Goal: Information Seeking & Learning: Learn about a topic

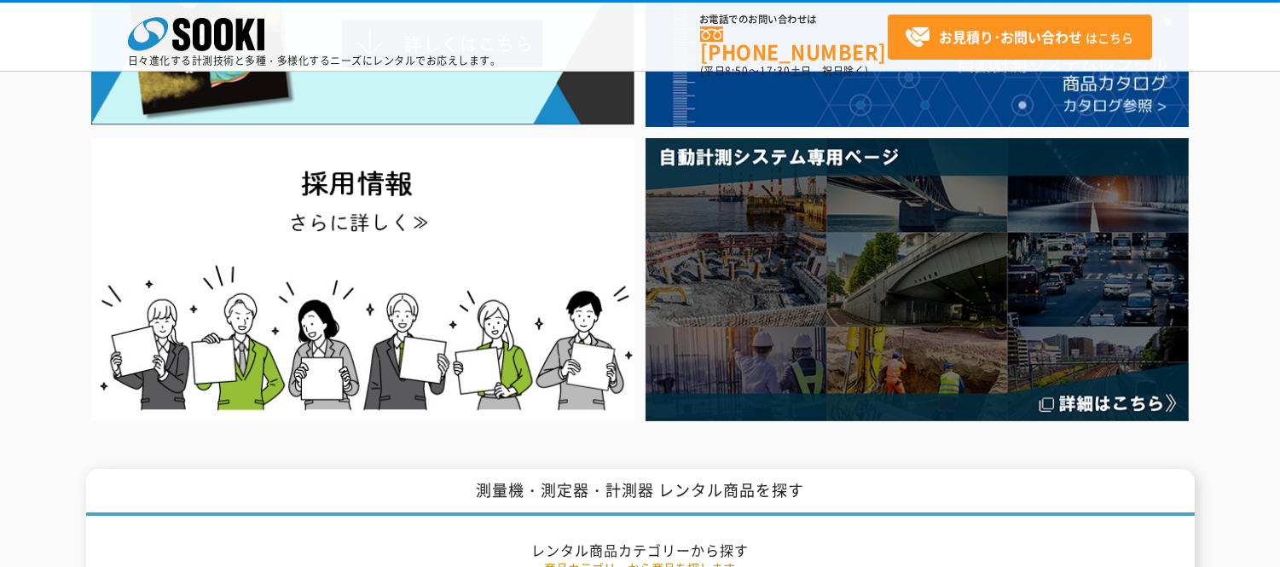
scroll to position [853, 0]
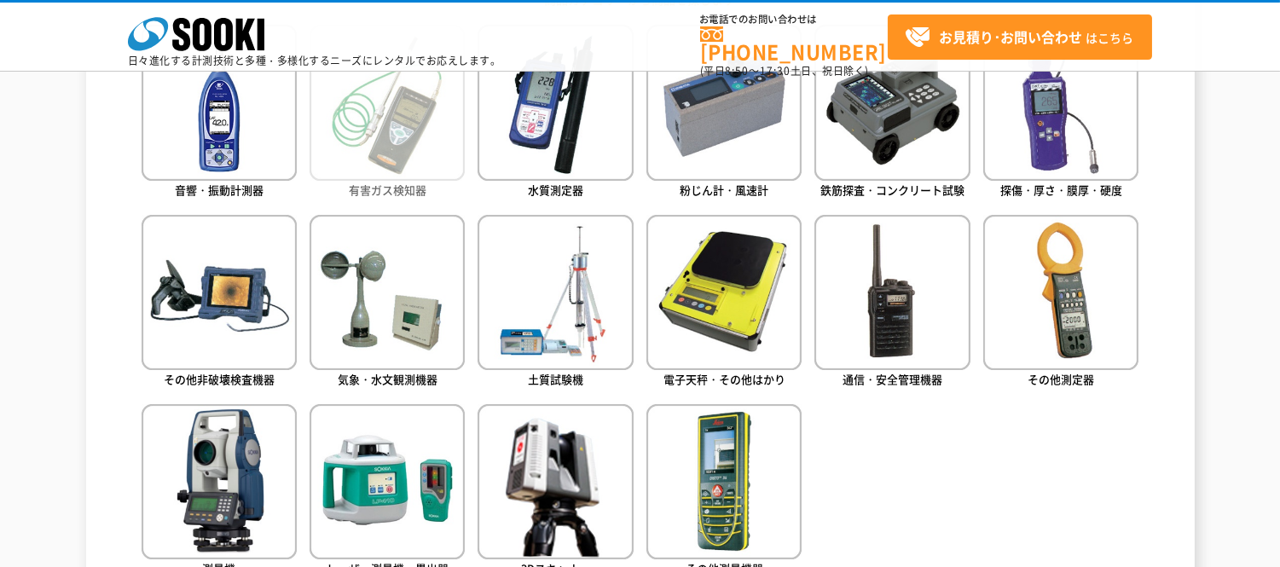
click at [379, 118] on img at bounding box center [387, 102] width 155 height 155
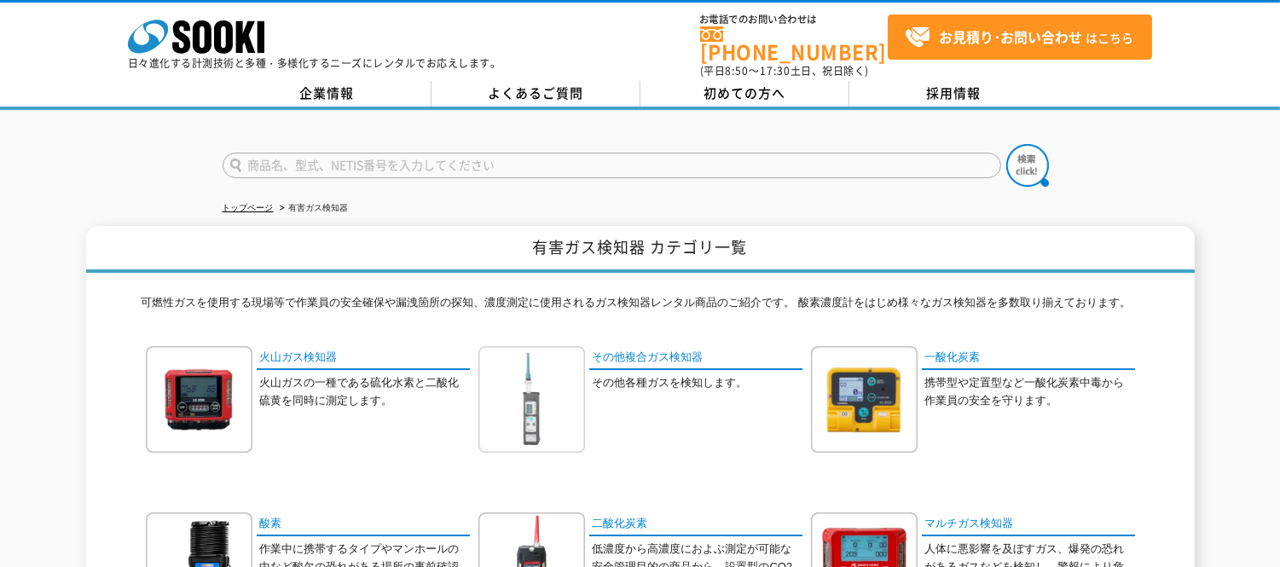
scroll to position [189, 0]
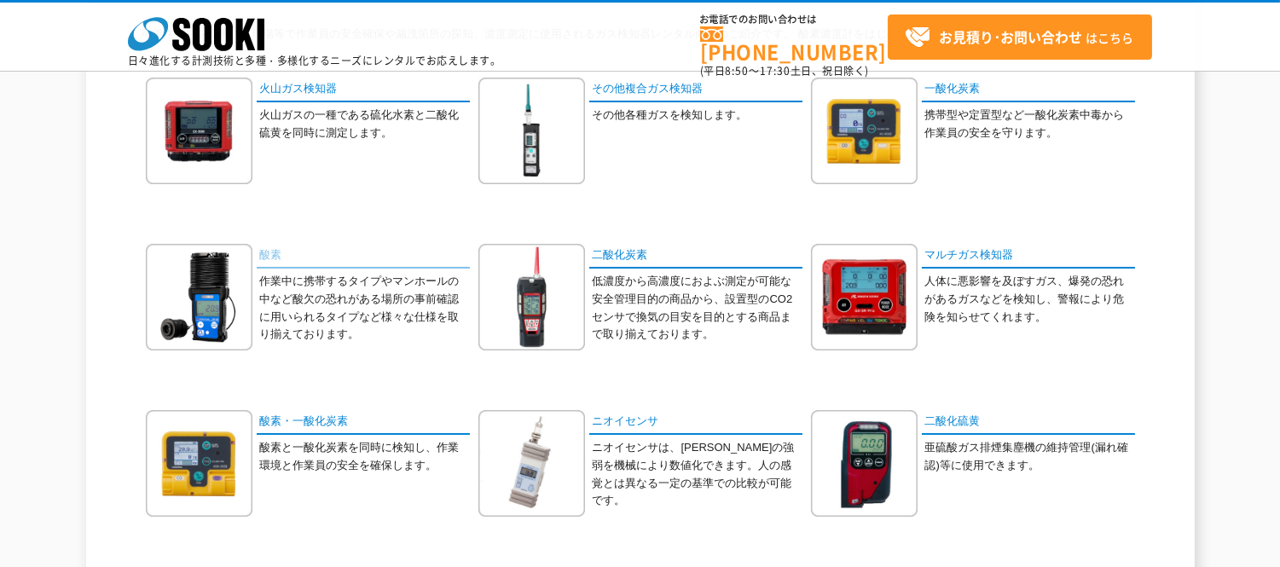
click at [273, 269] on link "酸素" at bounding box center [363, 256] width 213 height 25
click at [993, 268] on link "マルチガス検知器" at bounding box center [1028, 256] width 213 height 25
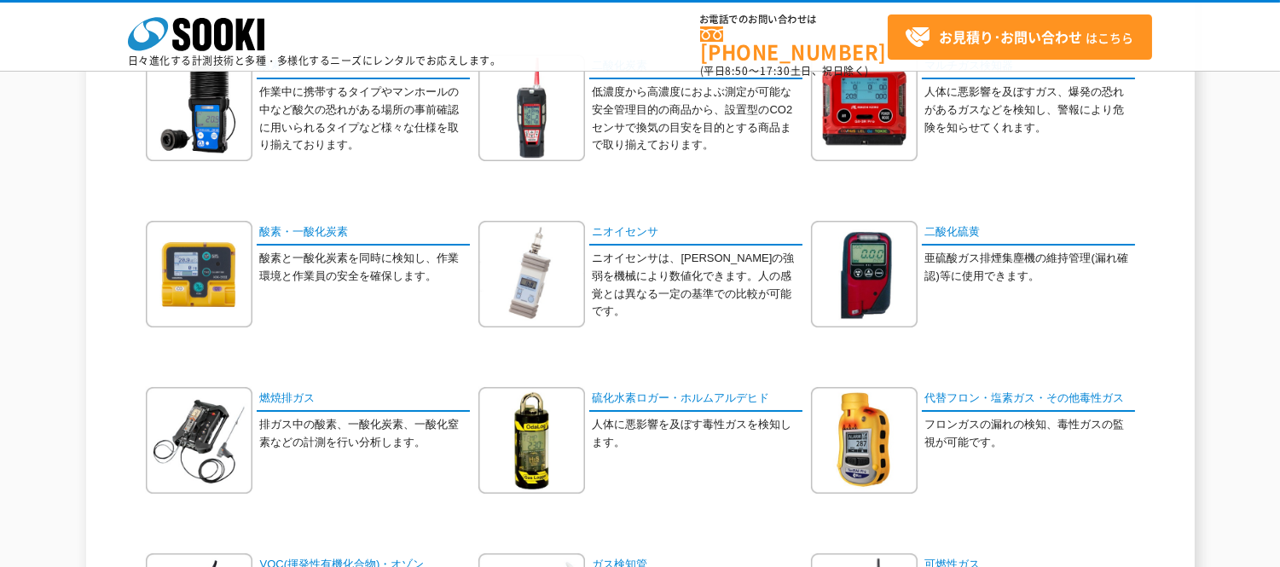
scroll to position [284, 0]
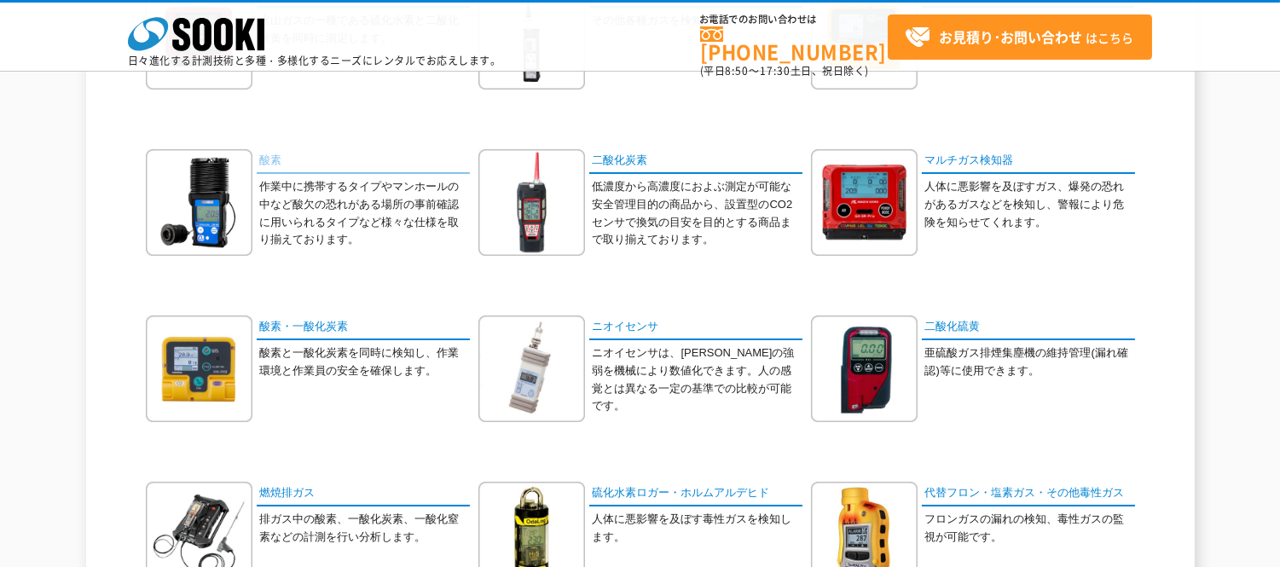
click at [269, 172] on link "酸素" at bounding box center [363, 161] width 213 height 25
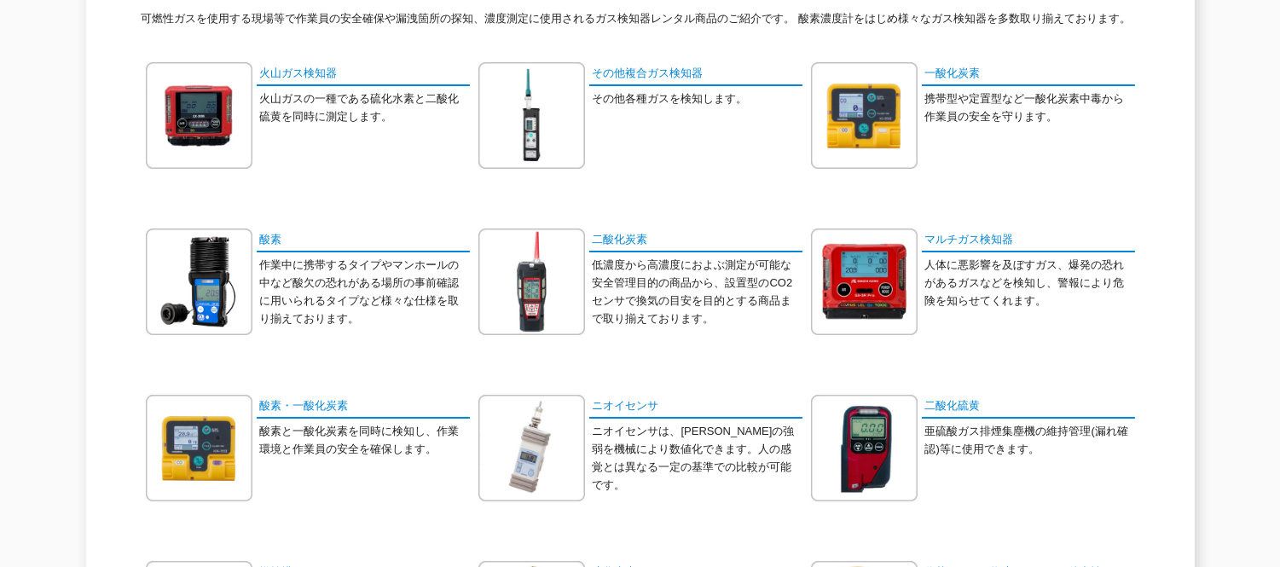
scroll to position [0, 0]
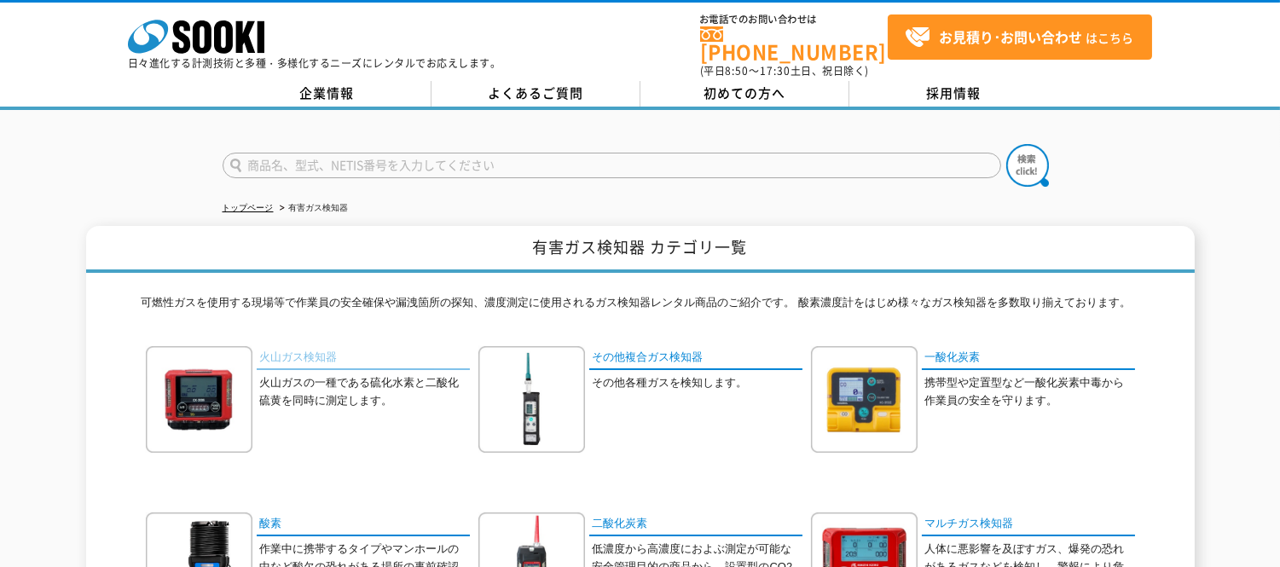
click at [319, 368] on link "火山ガス検知器" at bounding box center [363, 358] width 213 height 25
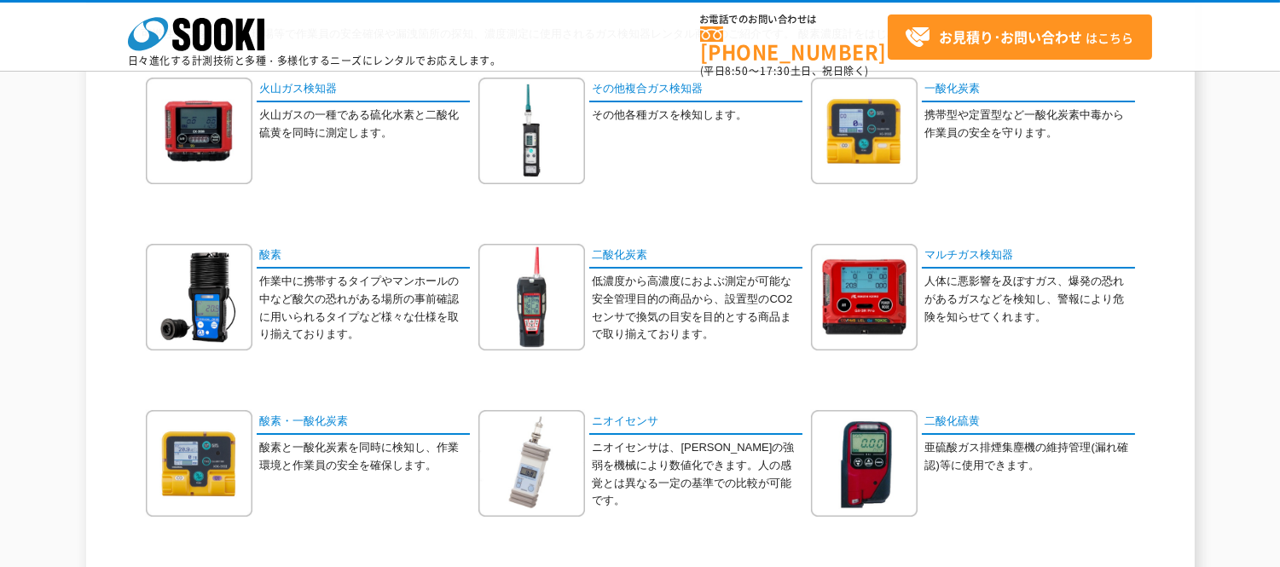
scroll to position [284, 0]
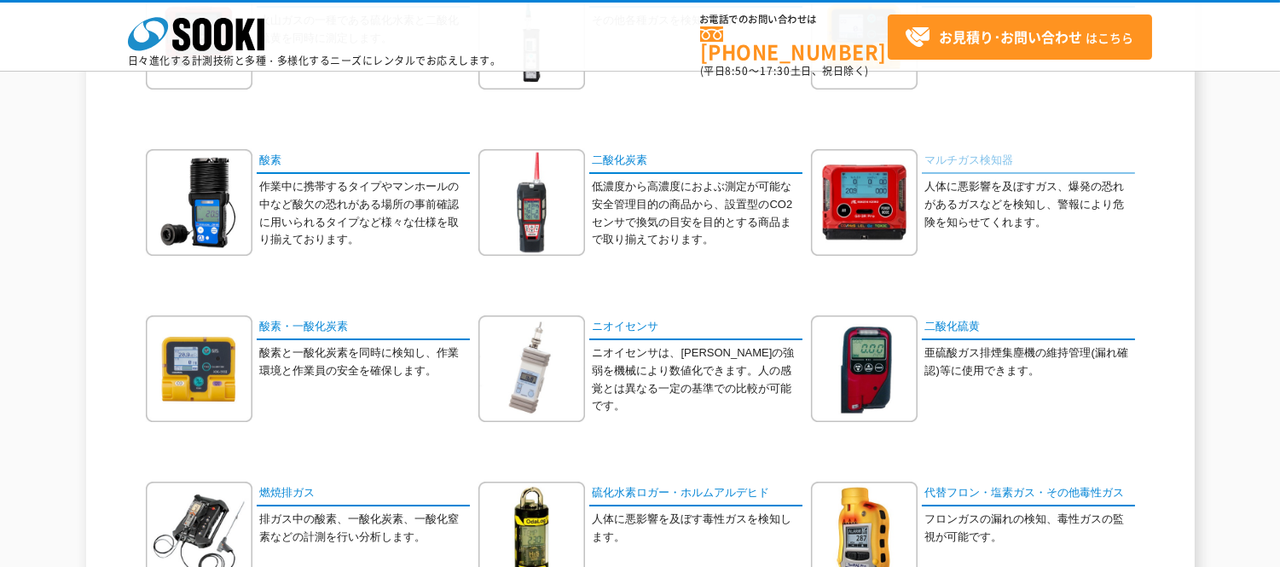
click at [1024, 171] on link "マルチガス検知器" at bounding box center [1028, 161] width 213 height 25
click at [987, 174] on link "マルチガス検知器" at bounding box center [1028, 161] width 213 height 25
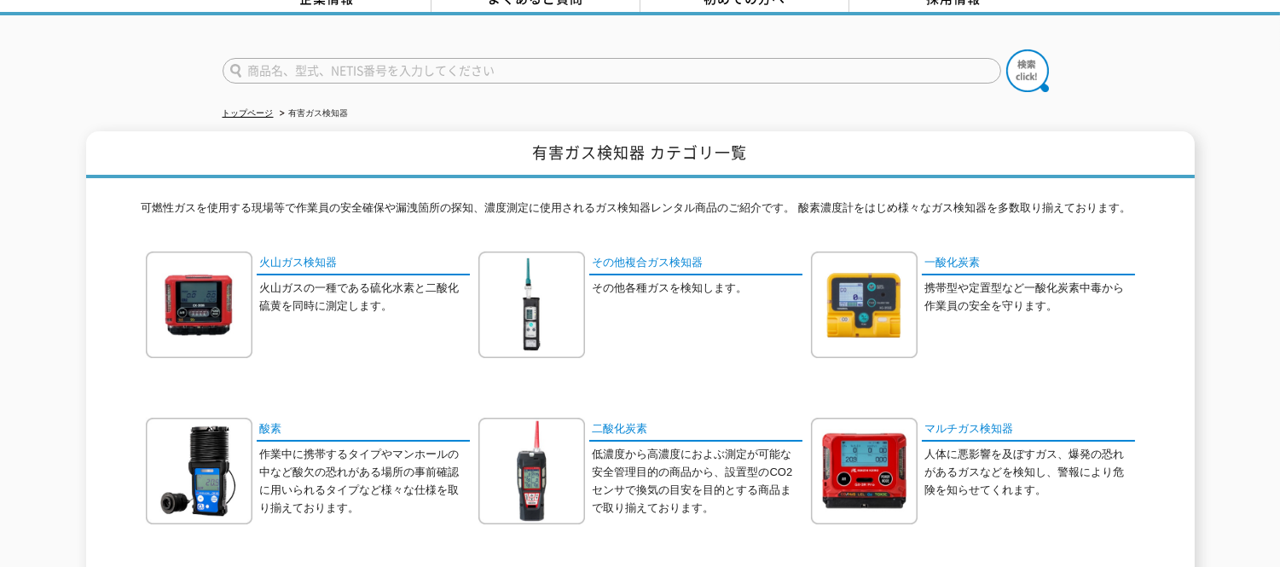
scroll to position [0, 0]
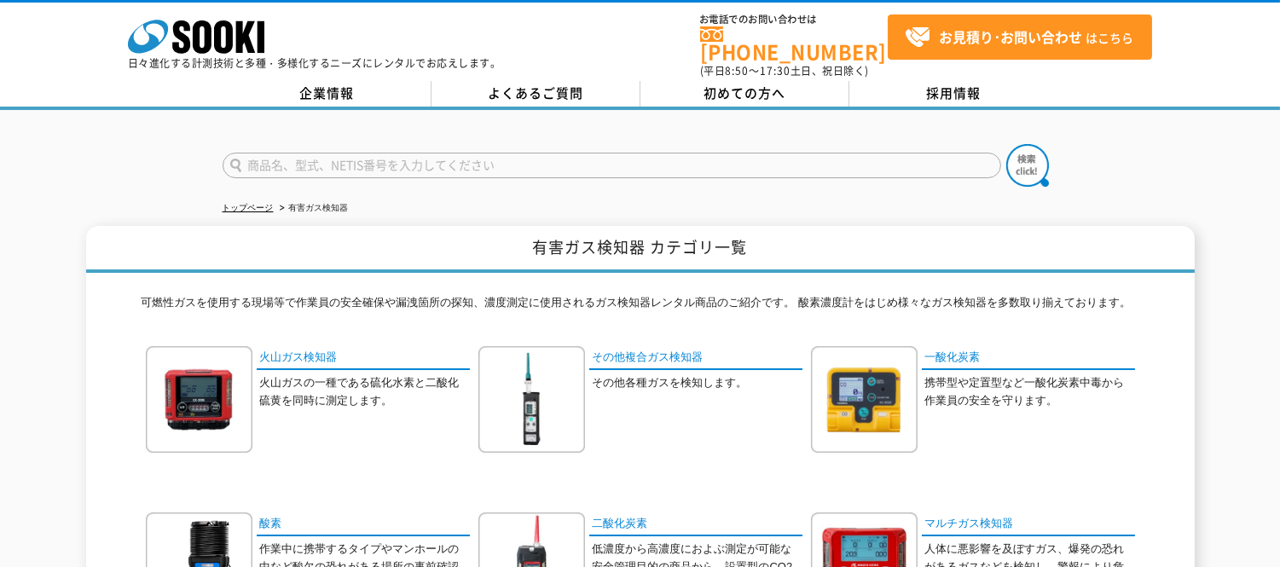
click at [442, 153] on input "text" at bounding box center [612, 166] width 778 height 26
type input "龍"
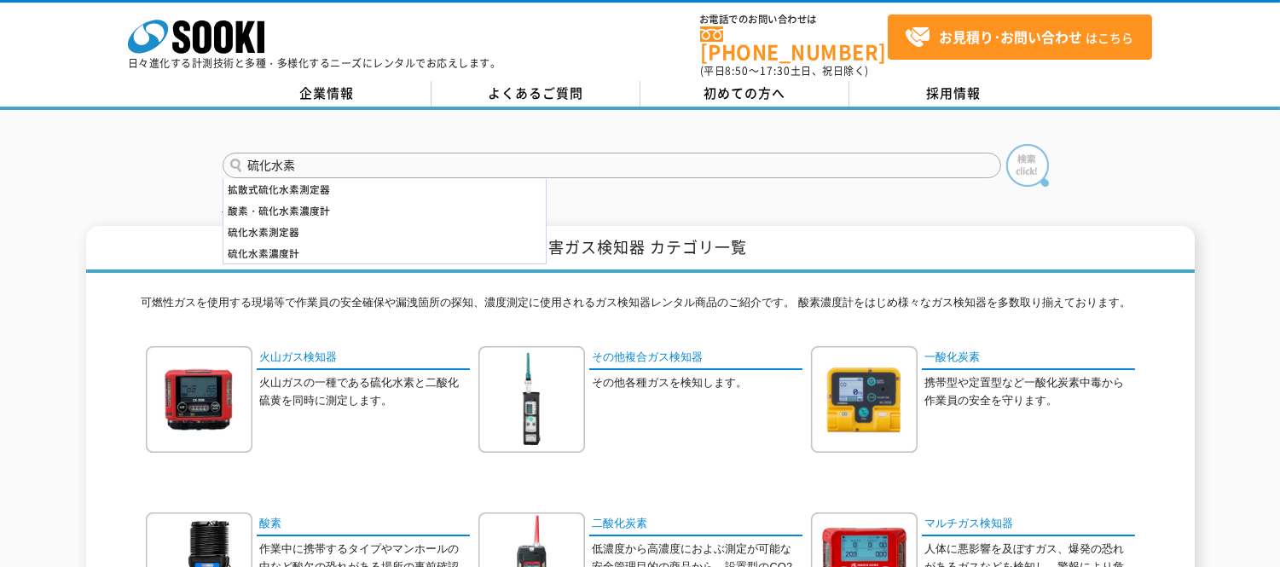
type input "硫化水素"
click at [1030, 152] on img at bounding box center [1027, 165] width 43 height 43
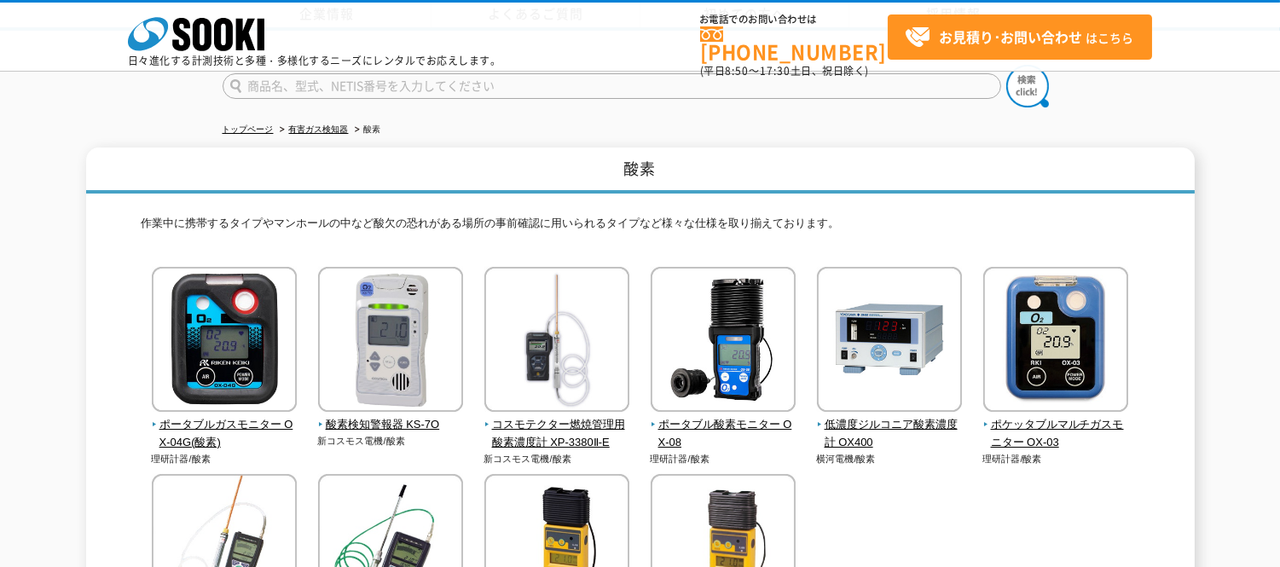
scroll to position [189, 0]
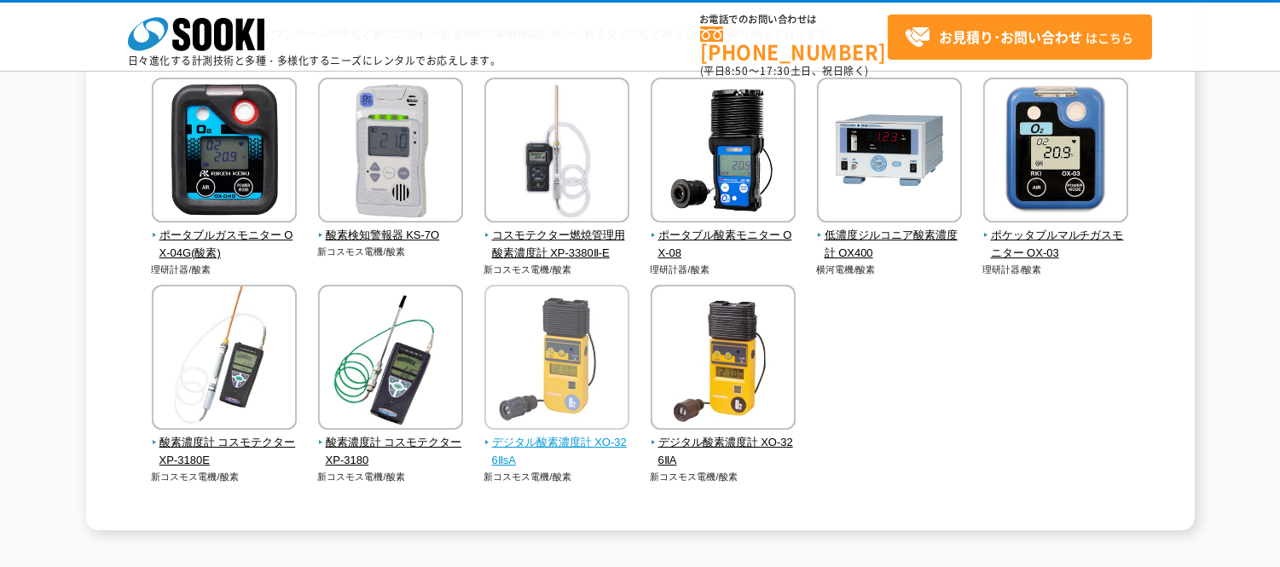
click at [566, 437] on span "デジタル酸素濃度計 XO-326ⅡsA" at bounding box center [557, 452] width 146 height 36
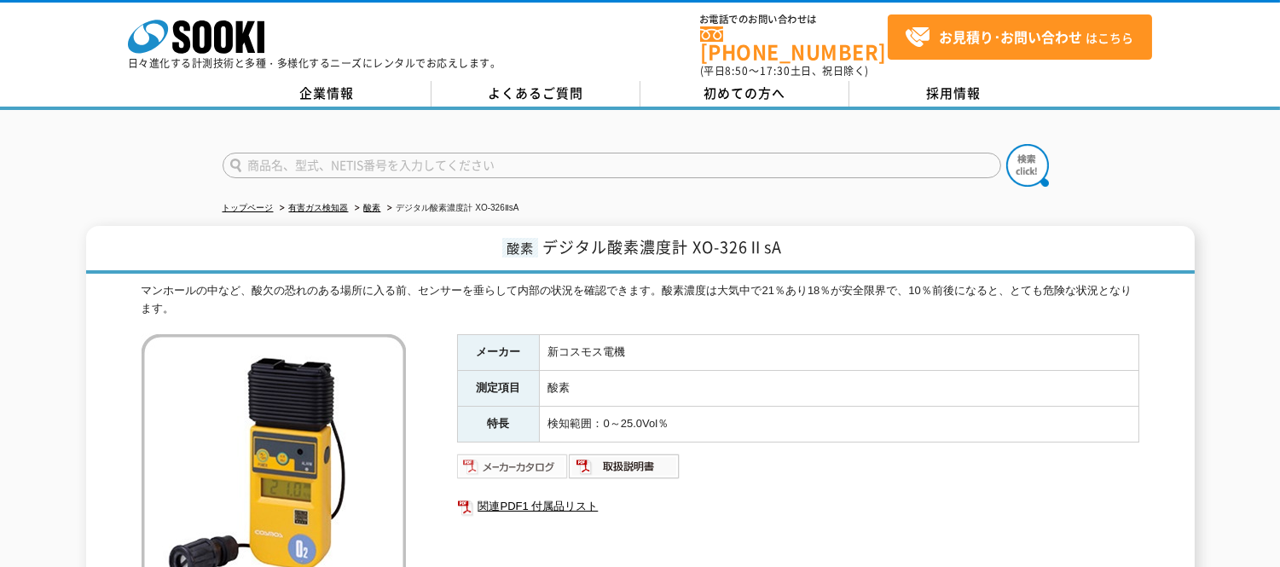
click at [517, 457] on img at bounding box center [513, 466] width 112 height 27
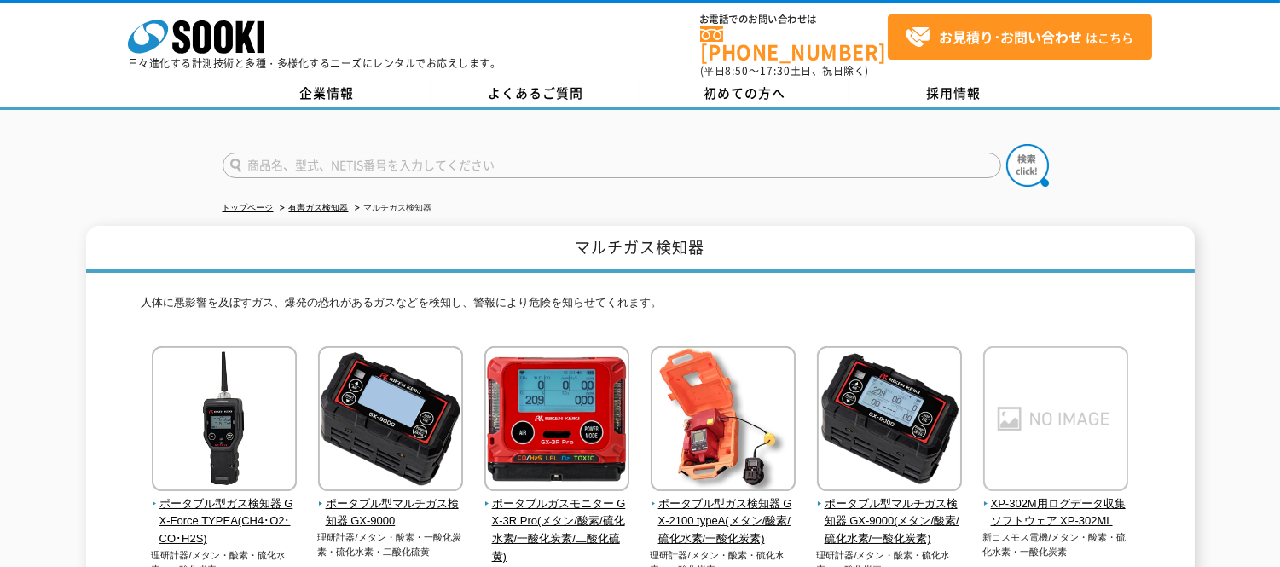
scroll to position [189, 0]
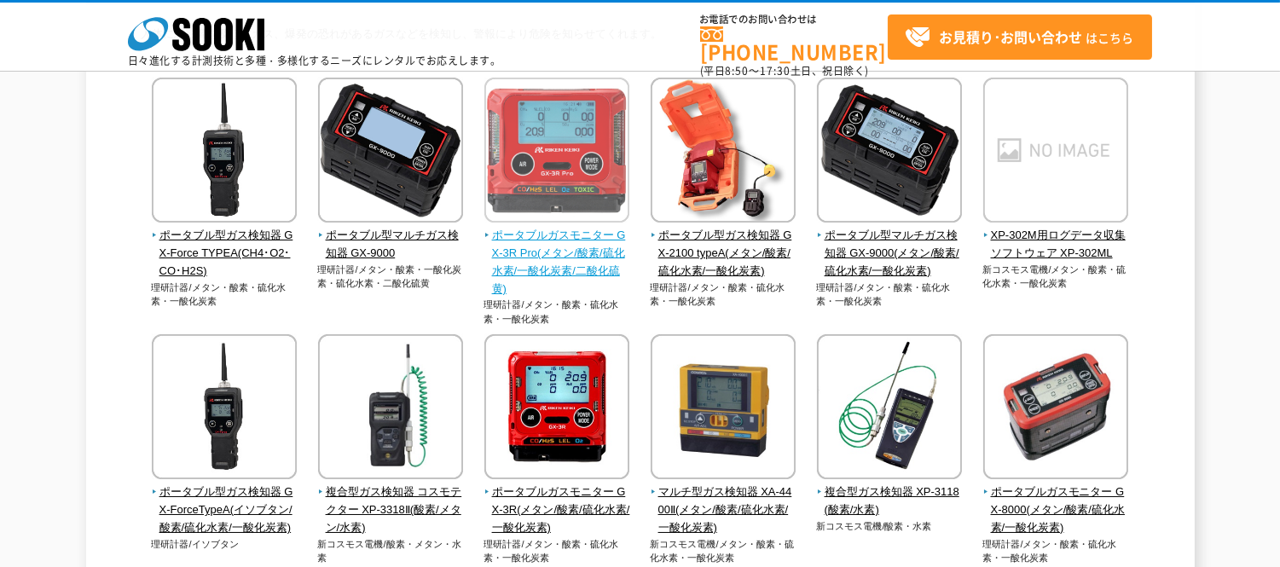
click at [583, 240] on span "ポータブルガスモニター GX-3R Pro(メタン/酸素/硫化水素/一酸化炭素/二酸化硫黄)" at bounding box center [557, 262] width 146 height 71
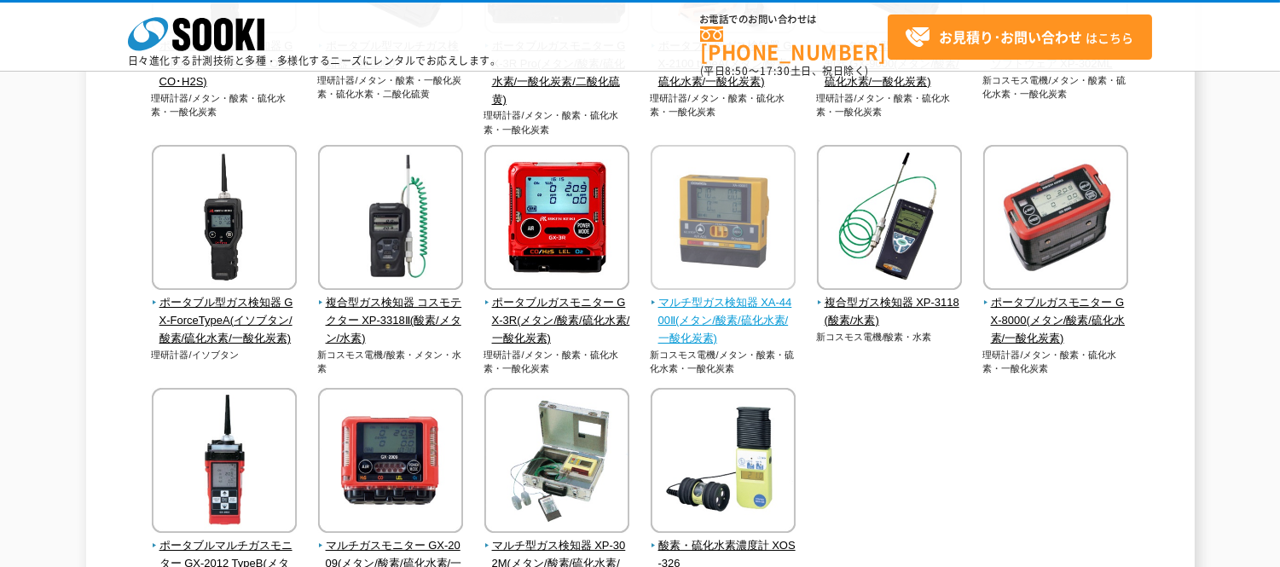
scroll to position [473, 0]
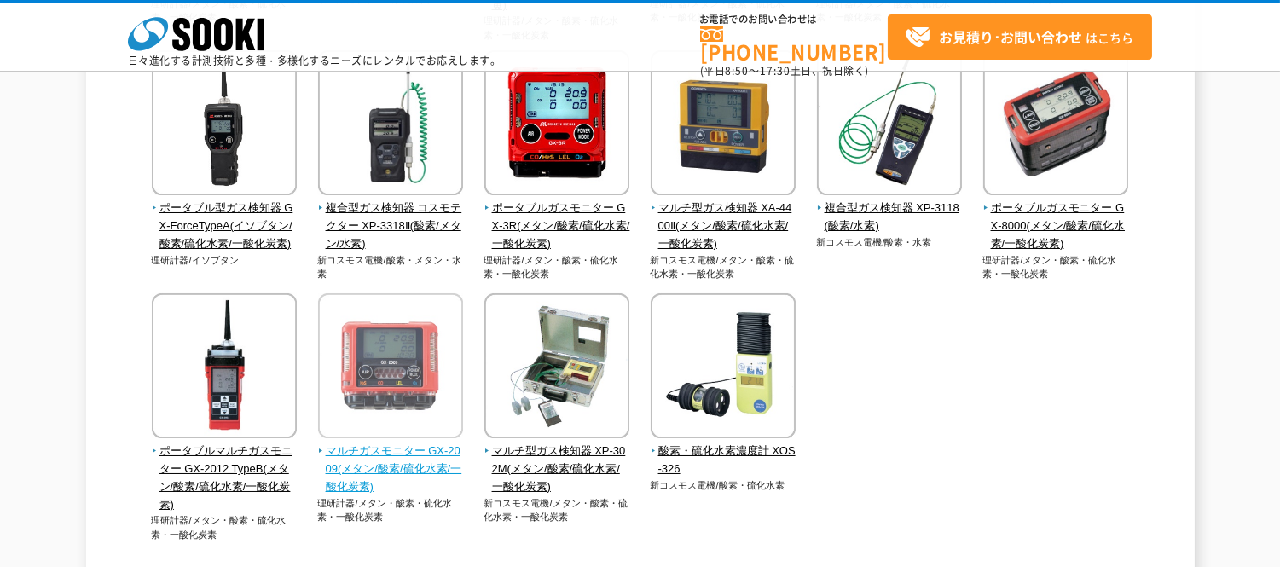
click at [372, 471] on span "マルチガスモニター GX-2009(メタン/酸素/硫化水素/一酸化炭素)" at bounding box center [391, 469] width 146 height 53
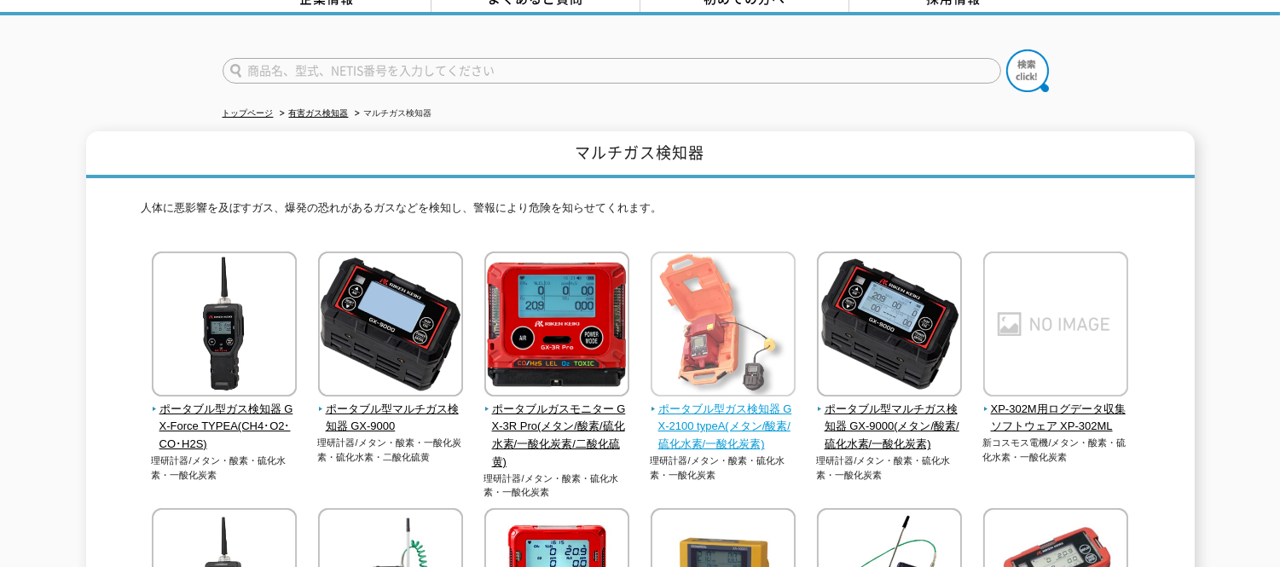
scroll to position [189, 0]
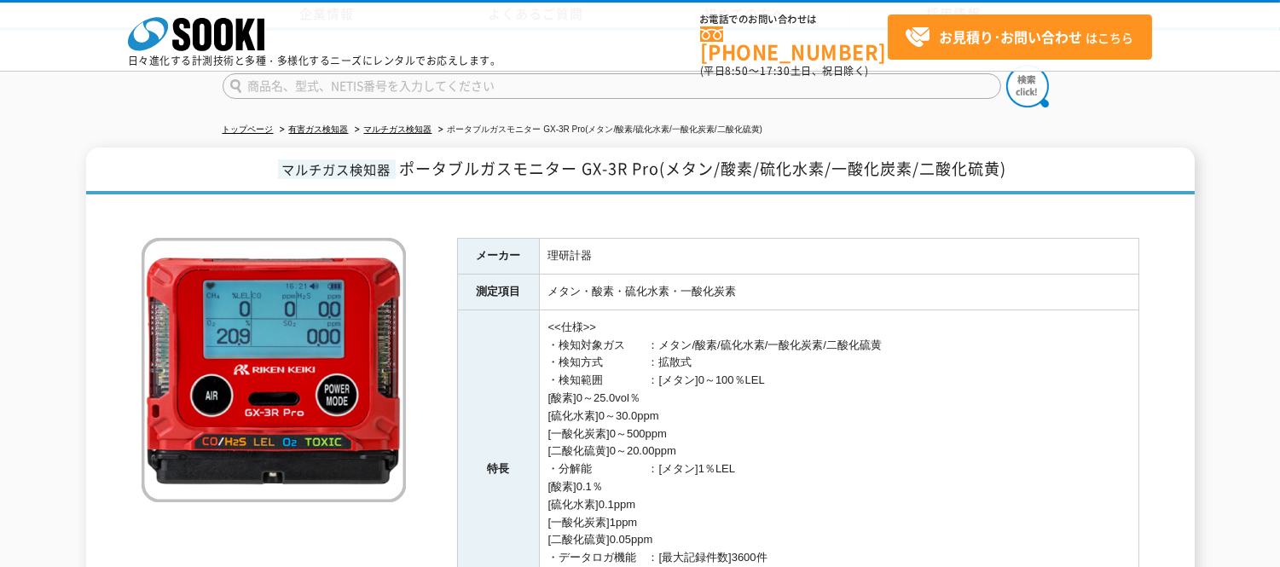
scroll to position [284, 0]
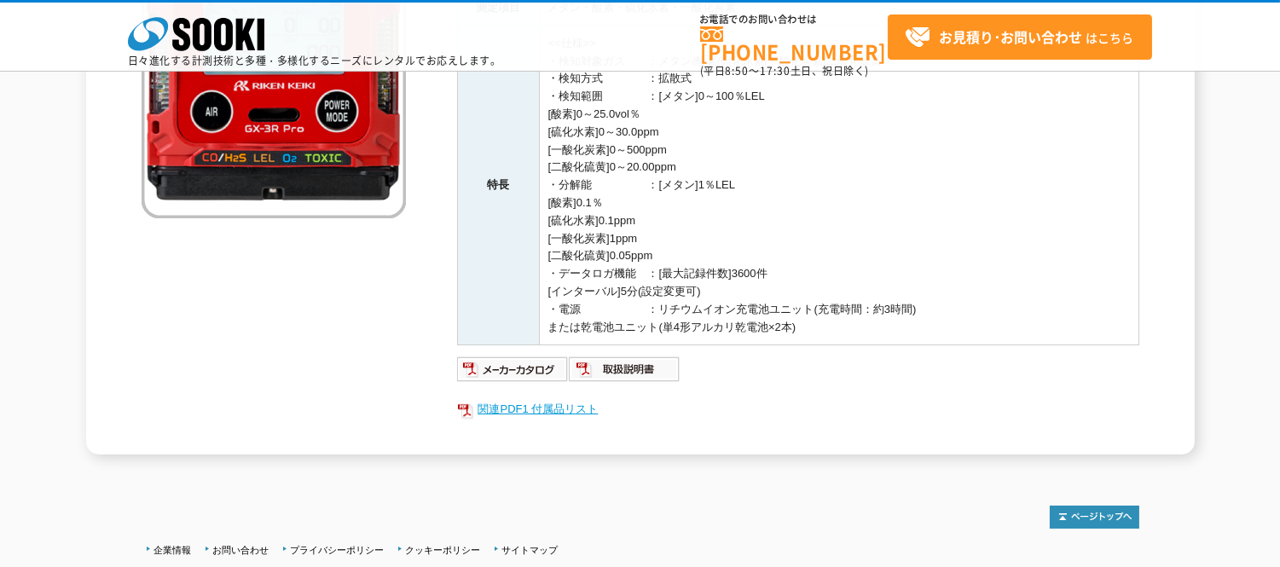
click at [530, 410] on link "関連PDF1 付属品リスト" at bounding box center [798, 409] width 682 height 22
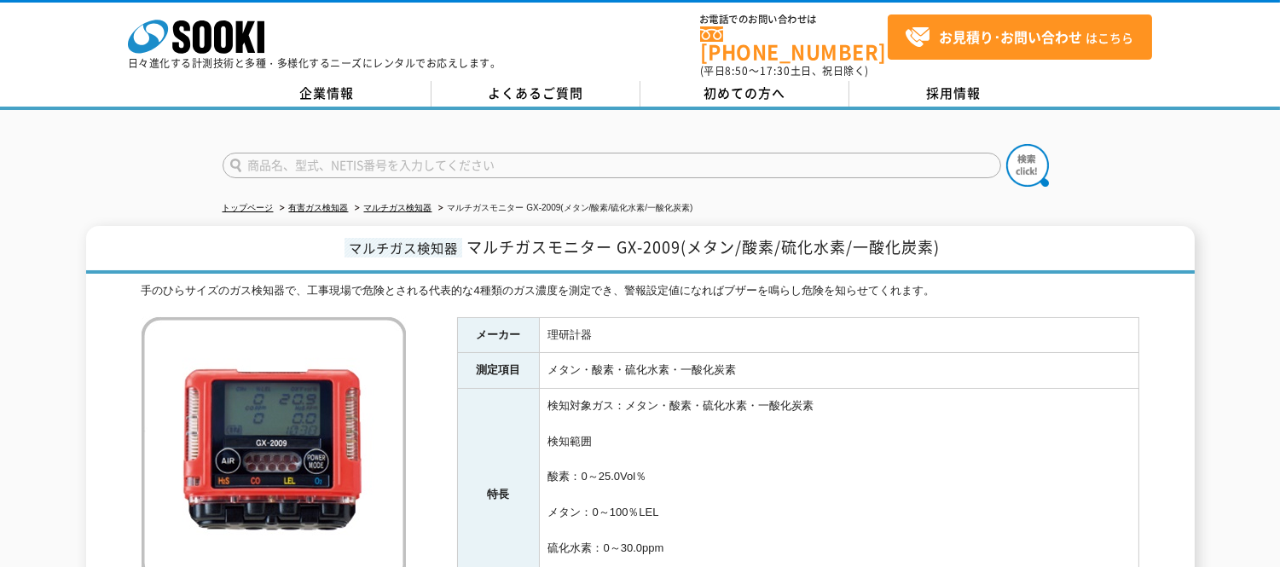
scroll to position [379, 0]
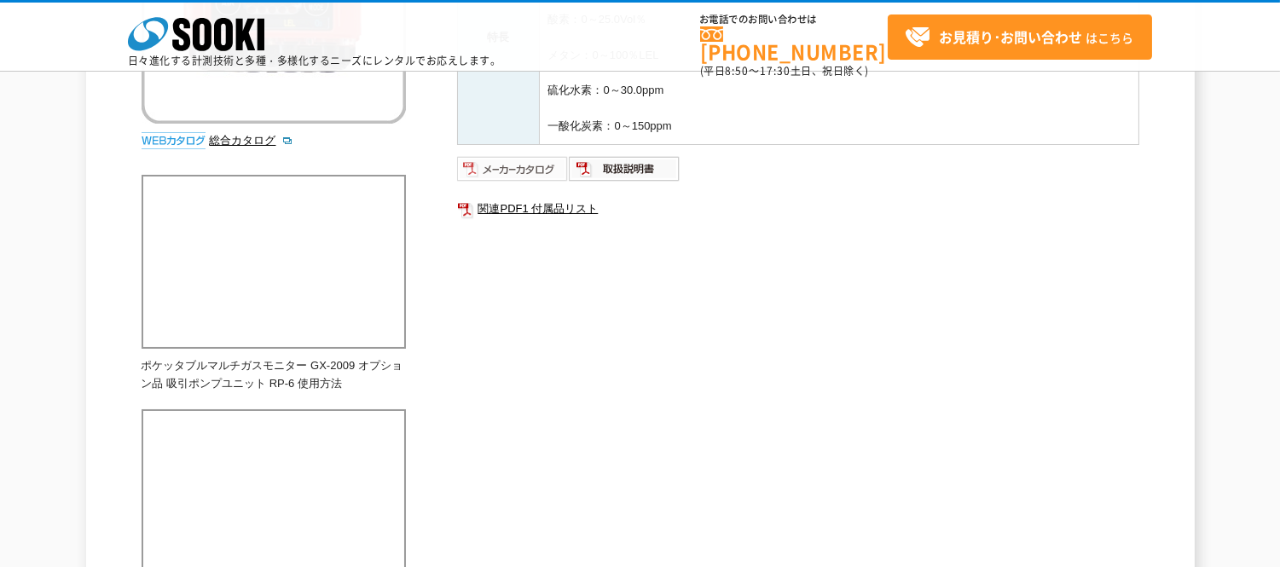
click at [512, 172] on img at bounding box center [513, 168] width 112 height 27
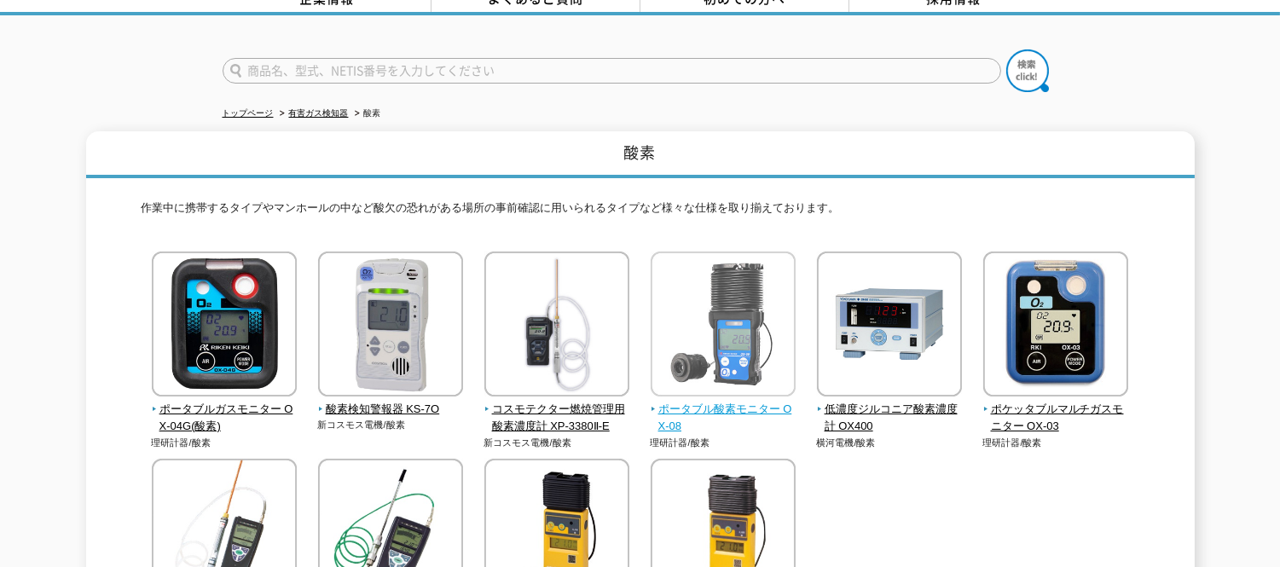
scroll to position [189, 0]
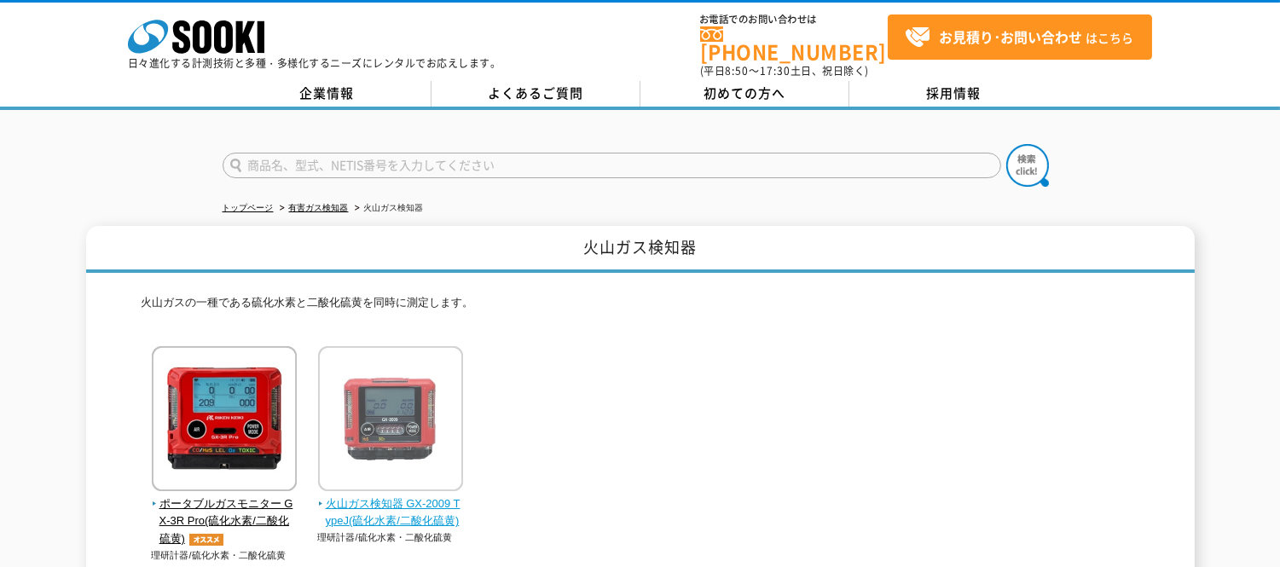
scroll to position [189, 0]
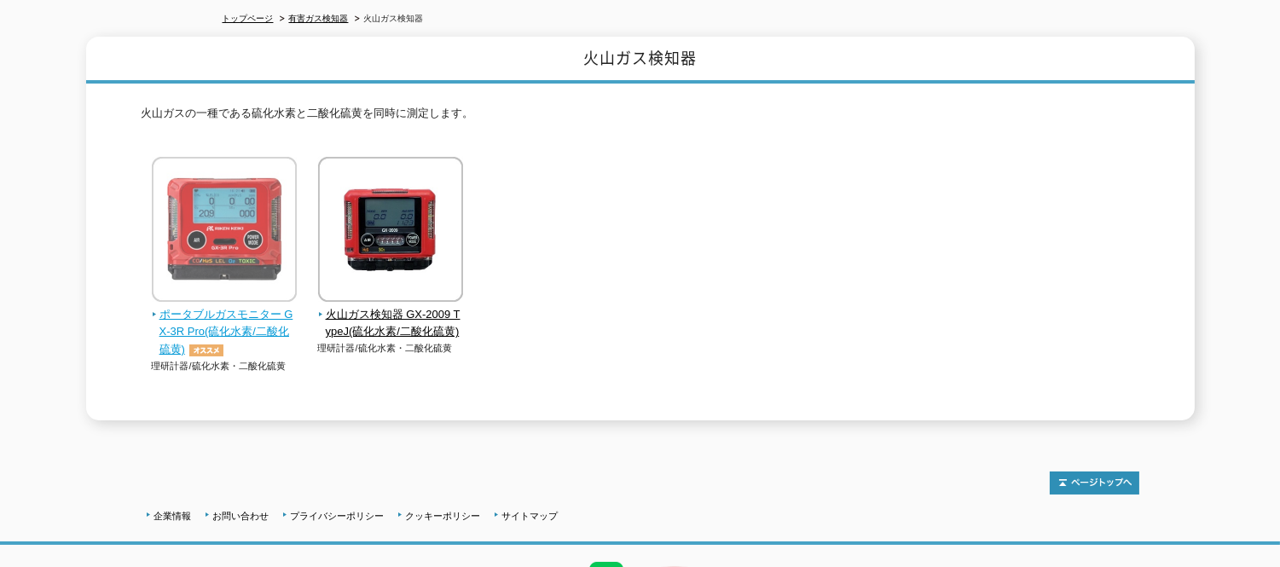
click at [217, 315] on span "ポータブルガスモニター GX-3R Pro(硫化水素/二酸化硫黄)" at bounding box center [225, 332] width 146 height 53
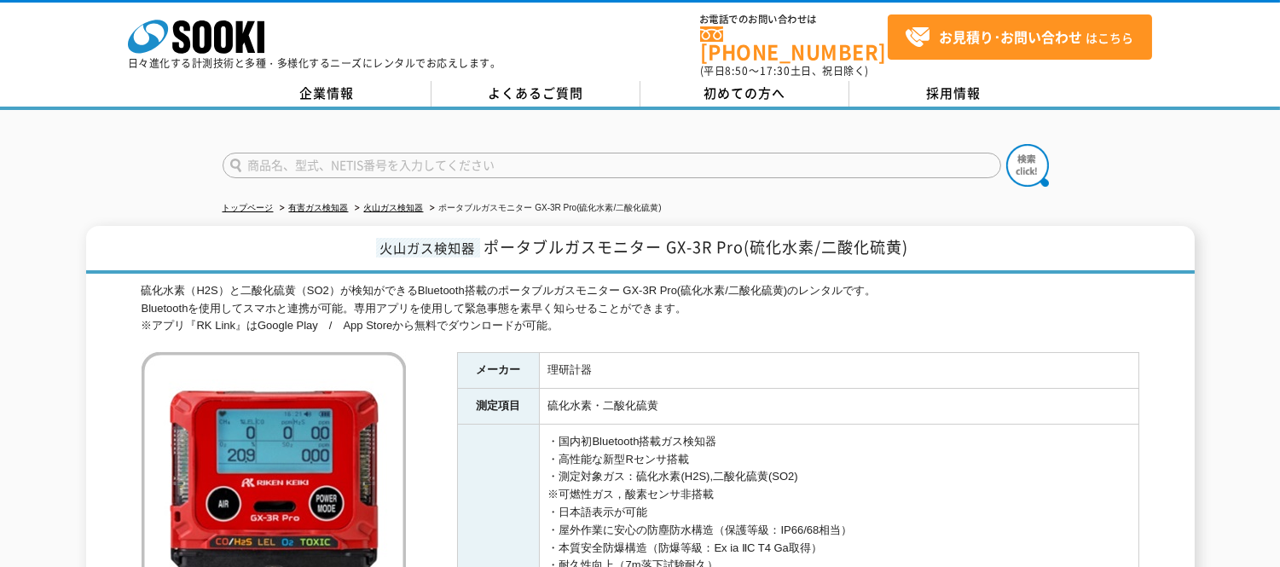
scroll to position [189, 0]
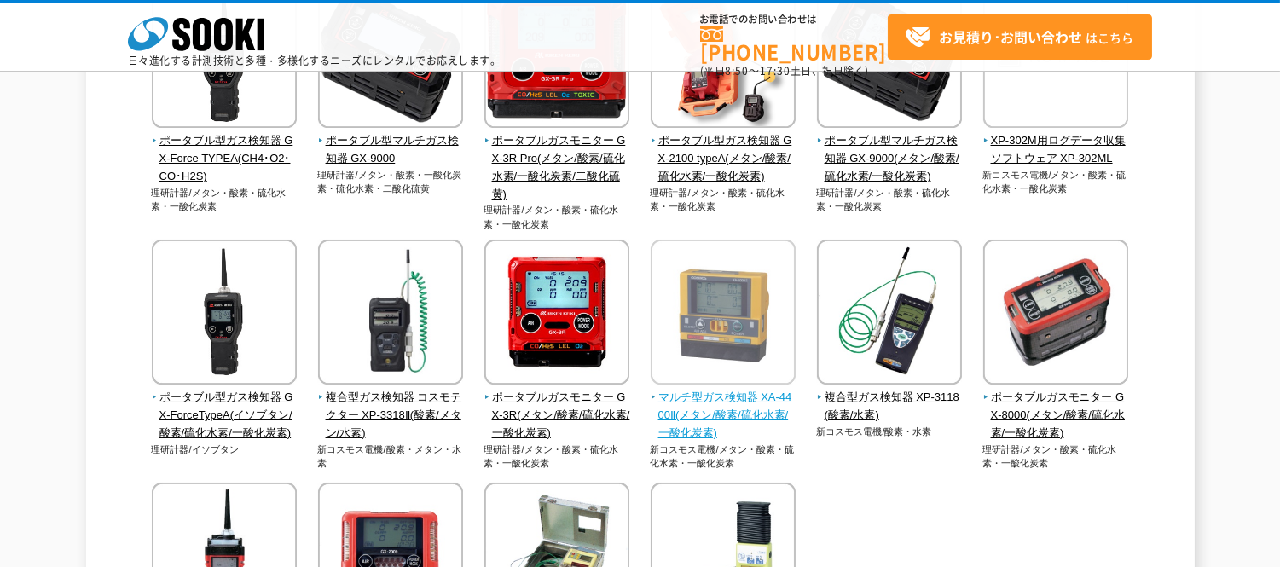
scroll to position [189, 0]
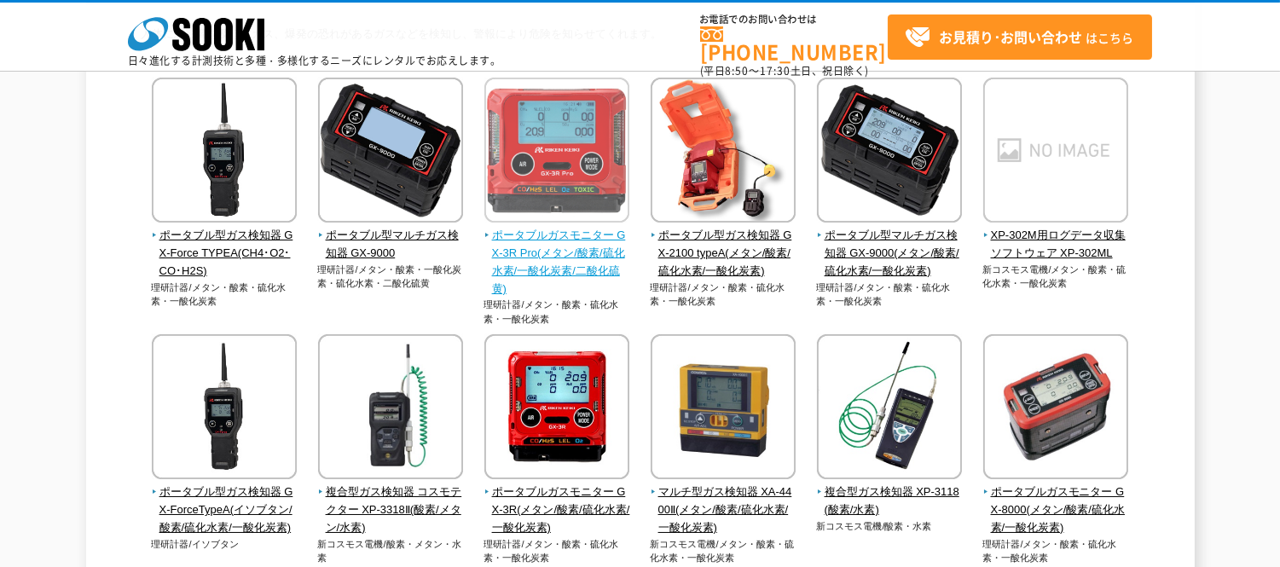
click at [586, 250] on span "ポータブルガスモニター GX-3R Pro(メタン/酸素/硫化水素/一酸化炭素/二酸化硫黄)" at bounding box center [557, 262] width 146 height 71
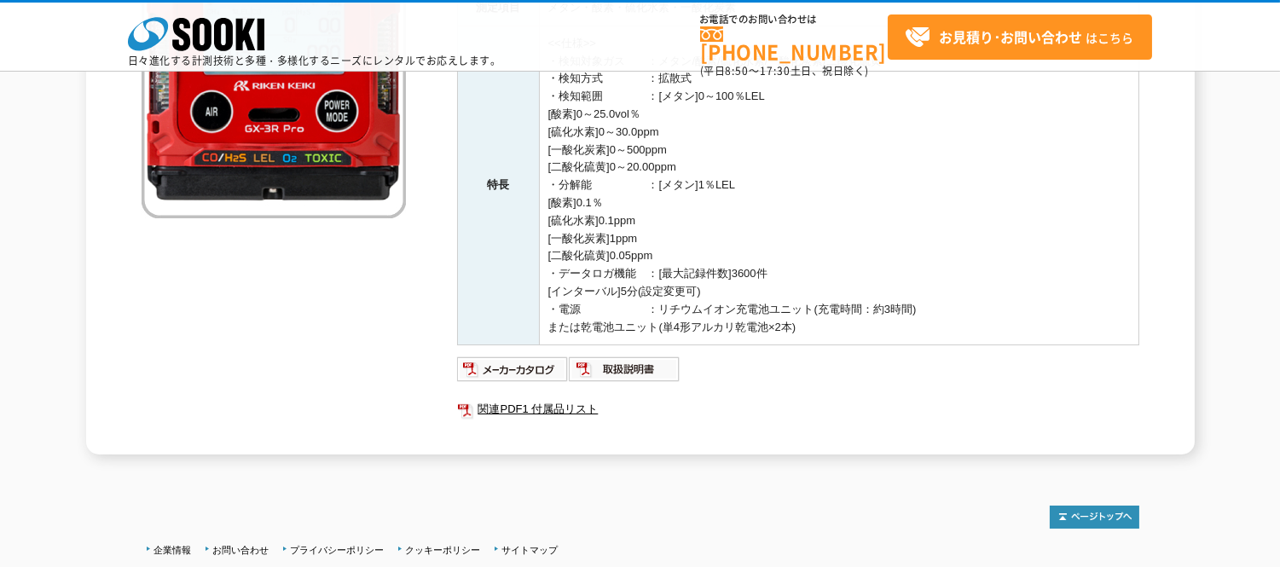
scroll to position [379, 0]
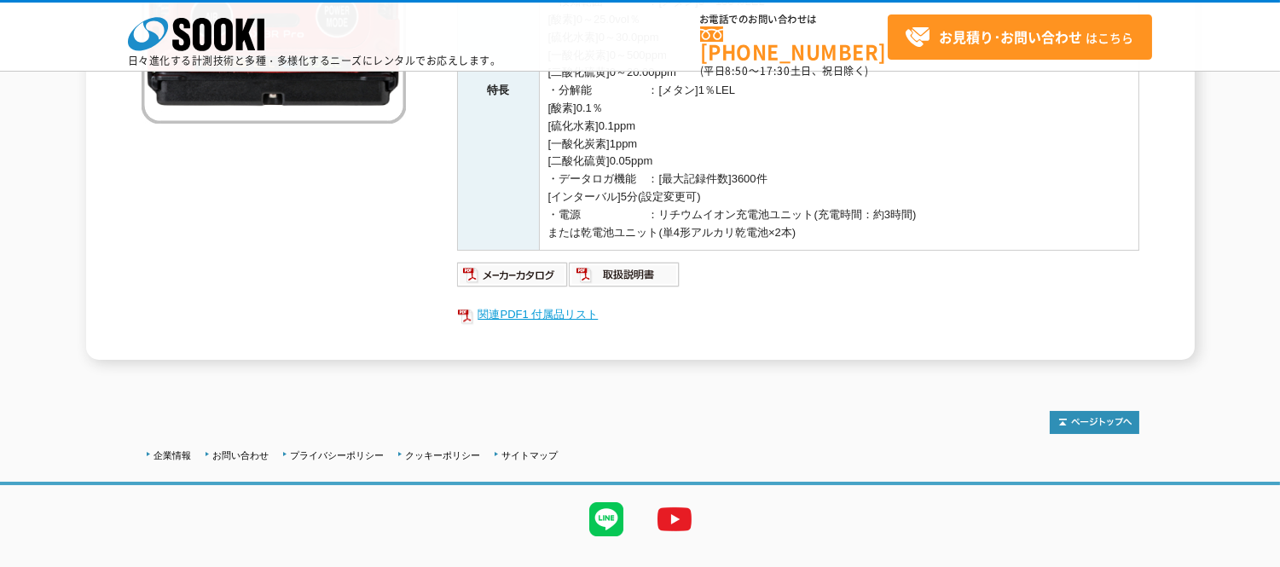
click at [558, 313] on link "関連PDF1 付属品リスト" at bounding box center [798, 315] width 682 height 22
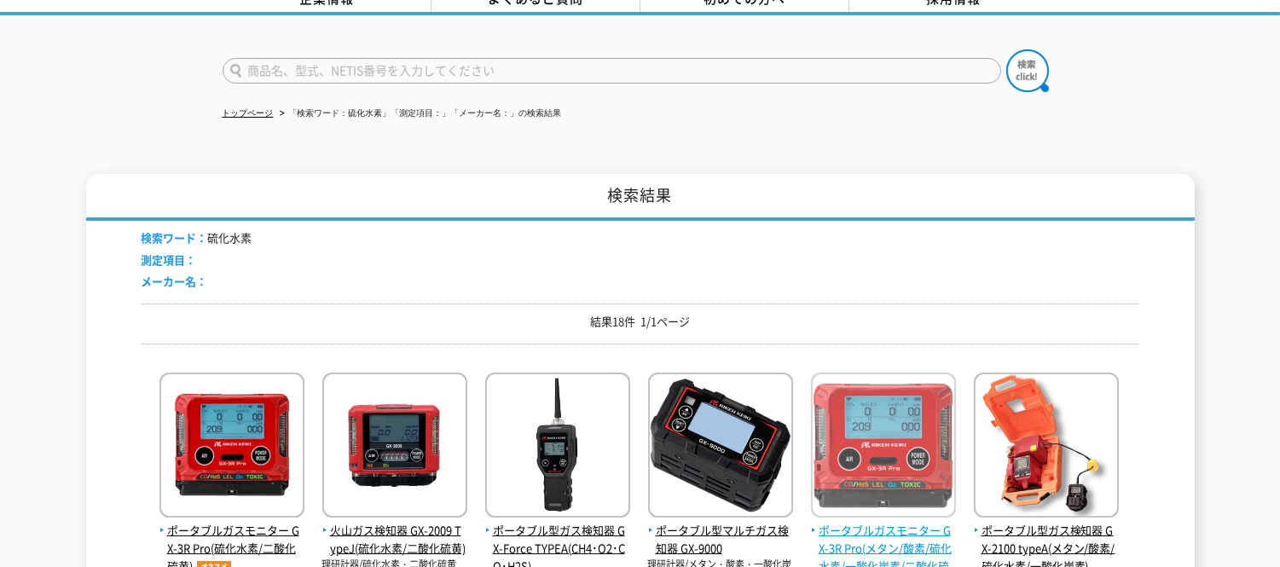
scroll to position [284, 0]
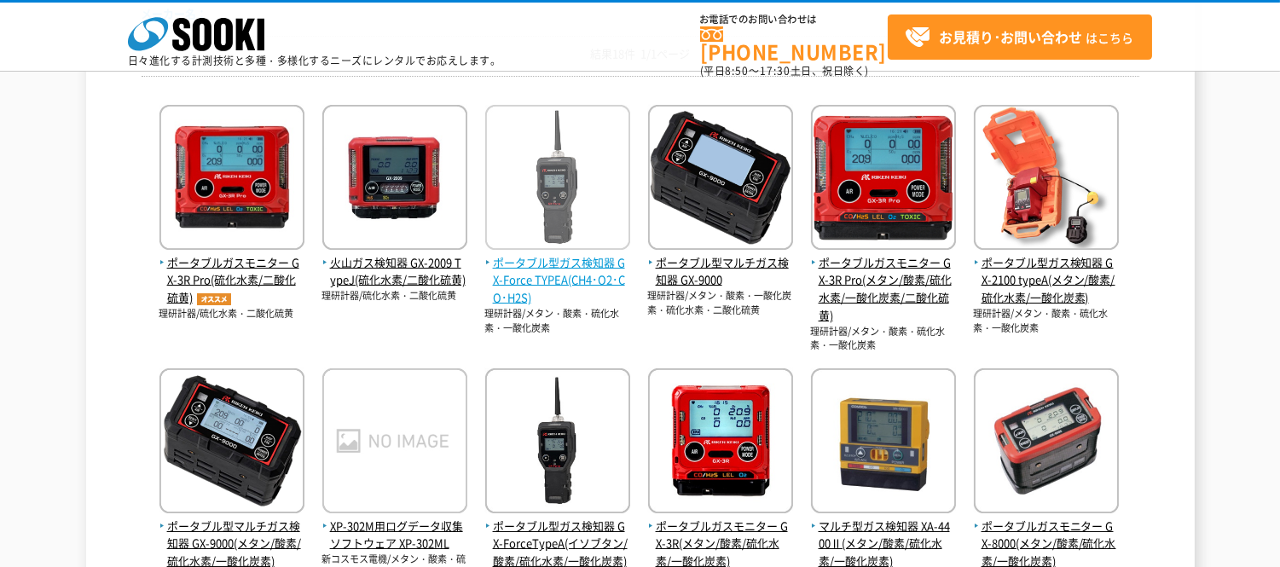
click at [554, 269] on span "ポータブル型ガス検知器 GX-Force TYPEA(CH4･O2･CO･H2S)" at bounding box center [557, 280] width 145 height 53
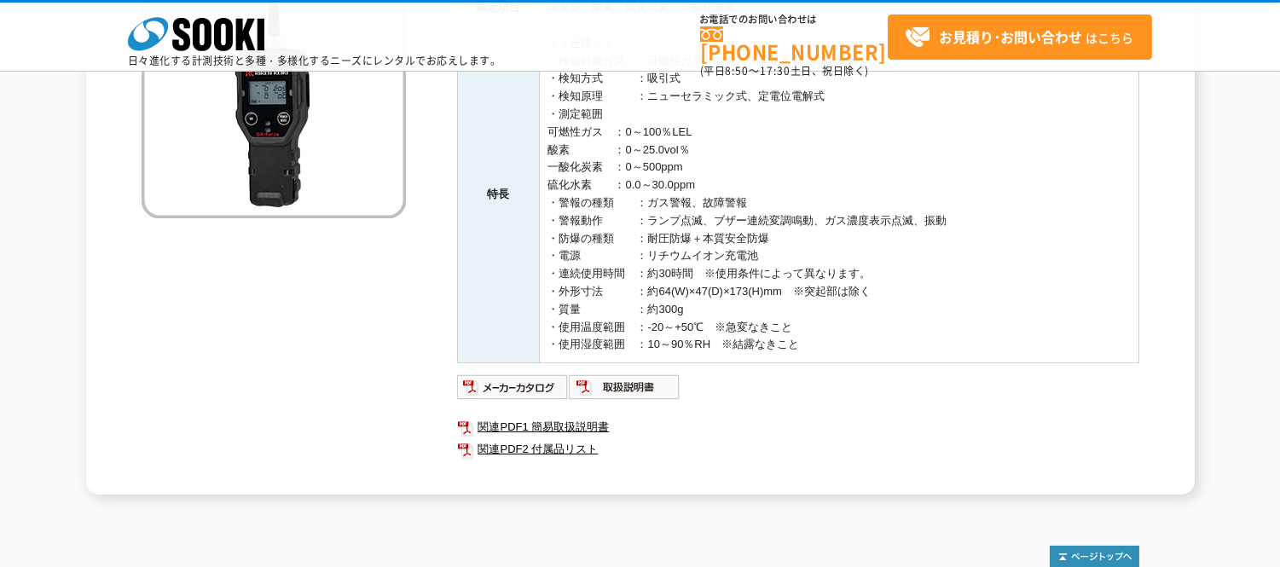
scroll to position [379, 0]
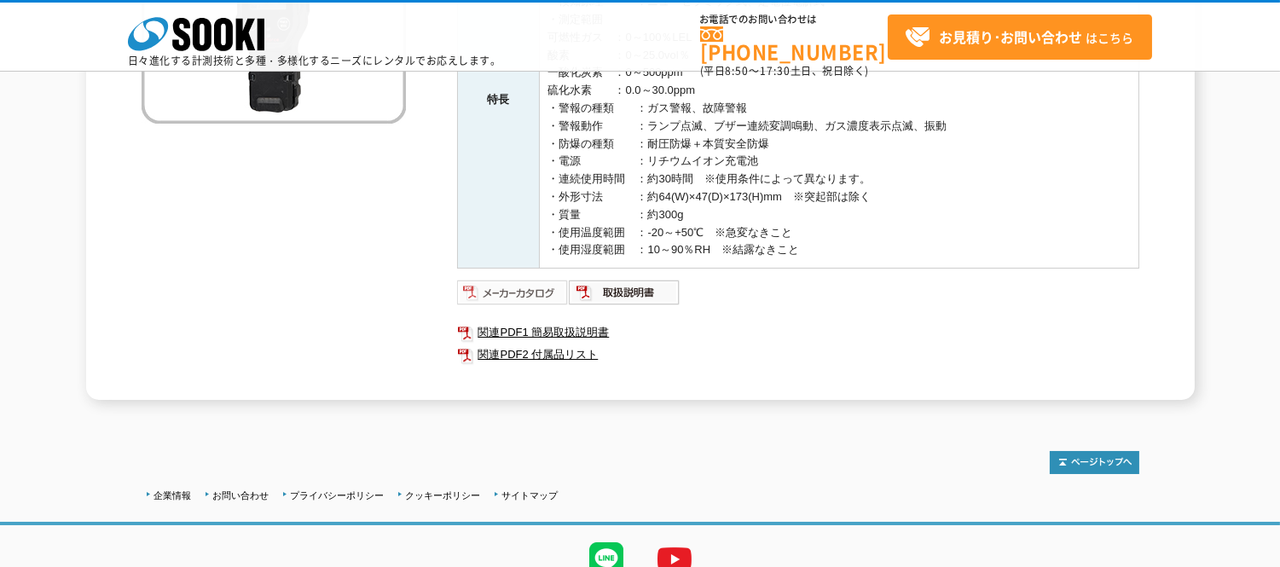
click at [517, 299] on img at bounding box center [513, 292] width 112 height 27
click at [571, 350] on link "関連PDF2 付属品リスト" at bounding box center [798, 355] width 682 height 22
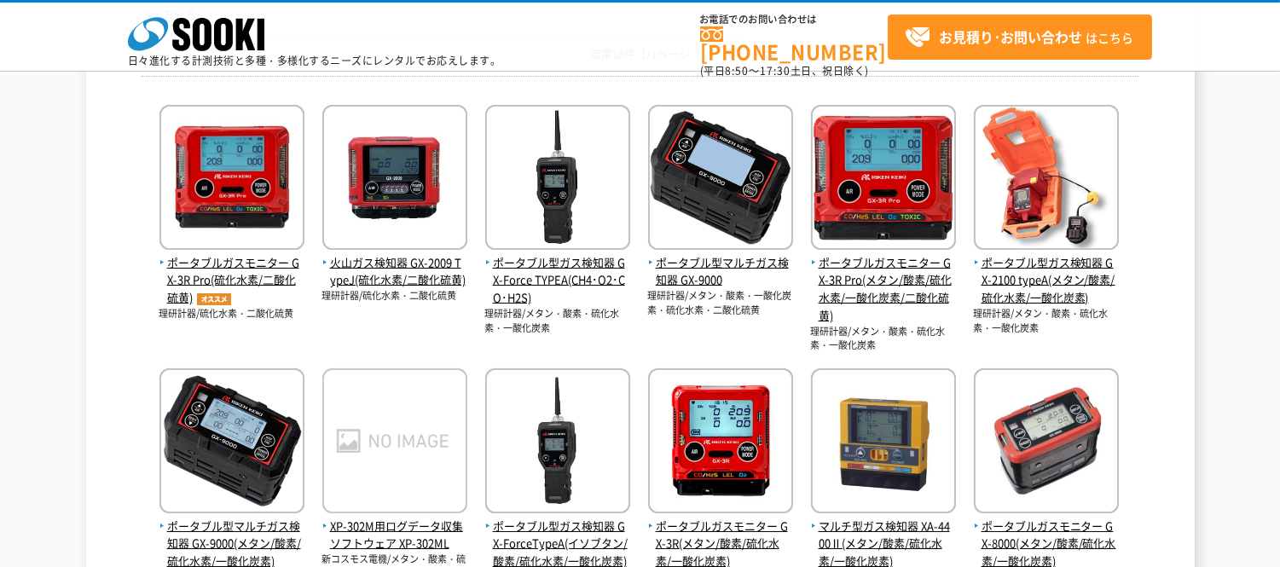
scroll to position [379, 0]
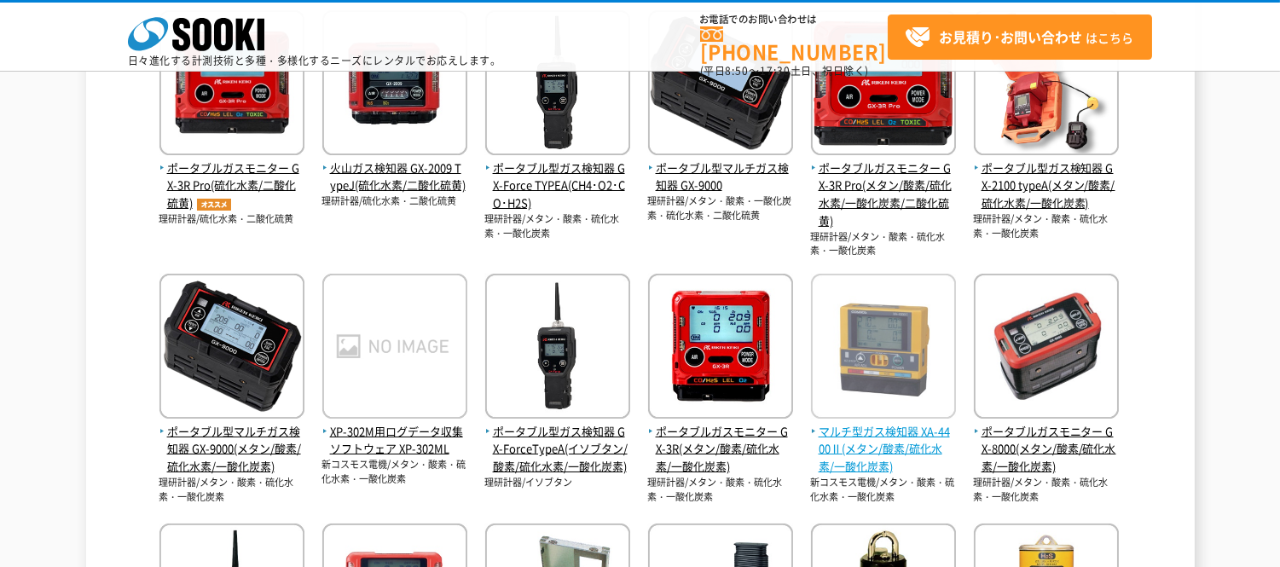
click at [895, 447] on span "マルチ型ガス検知器 XA-4400Ⅱ(メタン/酸素/硫化水素/一酸化炭素)" at bounding box center [883, 449] width 145 height 53
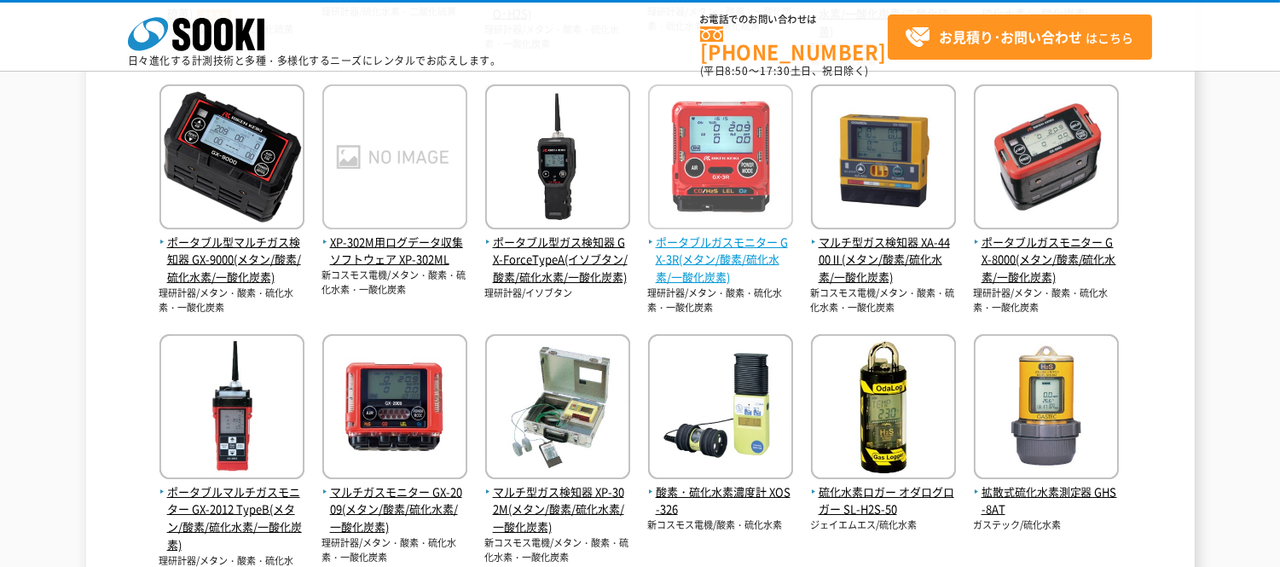
scroll to position [663, 0]
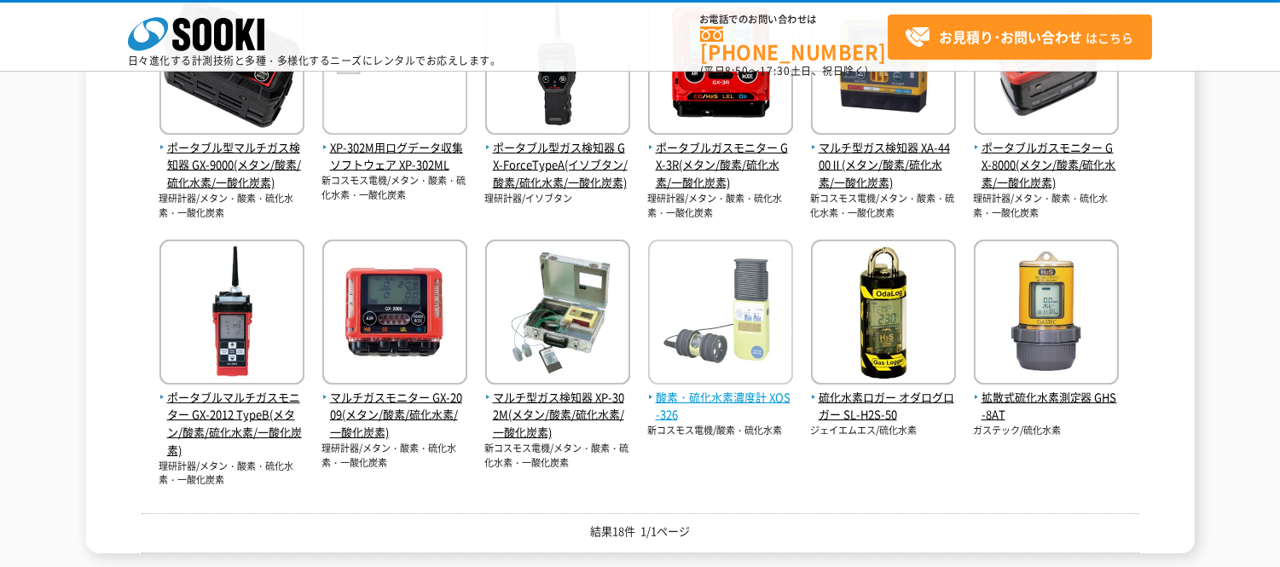
click at [701, 397] on span "酸素・硫化水素濃度計 XOS-326" at bounding box center [720, 407] width 145 height 36
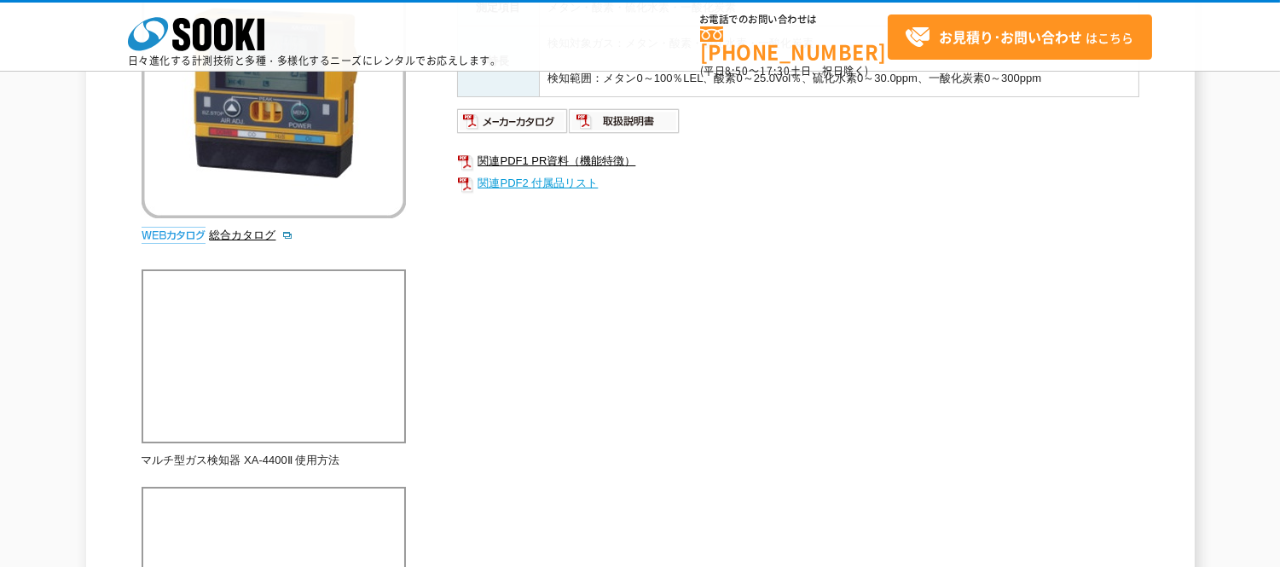
click at [540, 193] on link "関連PDF2 付属品リスト" at bounding box center [798, 183] width 682 height 22
